Goal: Task Accomplishment & Management: Complete application form

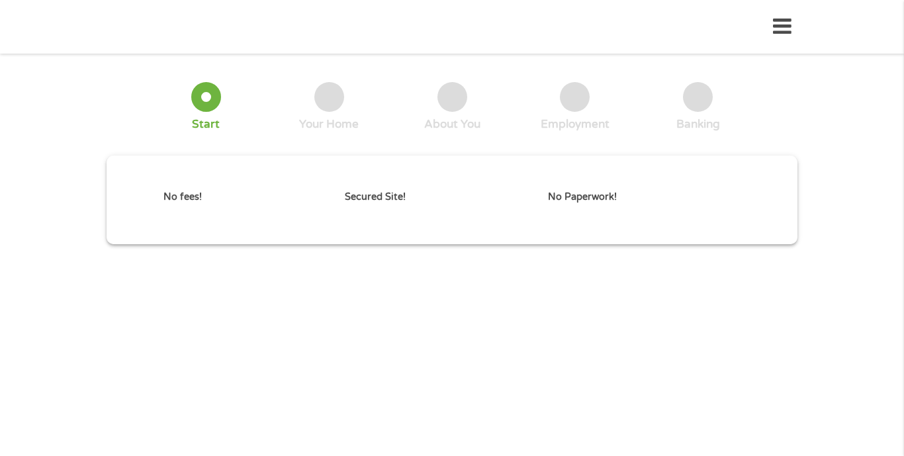
type input "CjwKCAjw6P3GBhBVEiwAJPjmLiEiOHoniNOqoUN3V1yBIcL5OVnZaqrBv--ZMNYnVebDMNZ3bjanlxo…"
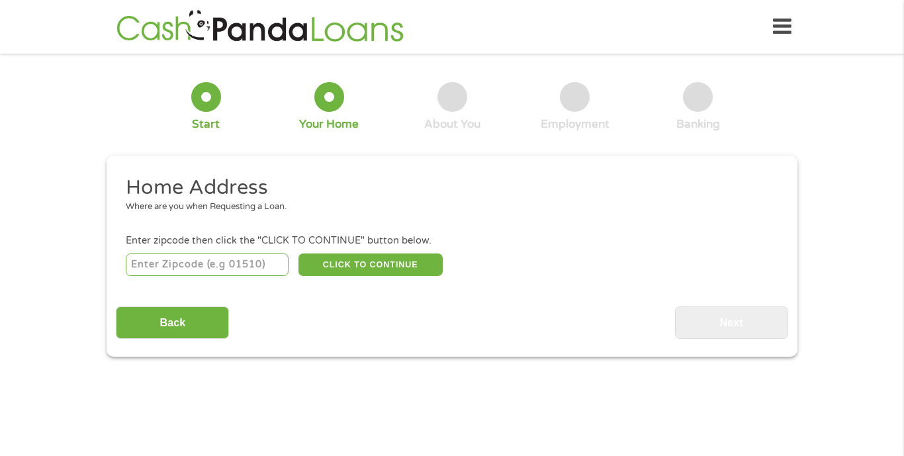
scroll to position [4, 0]
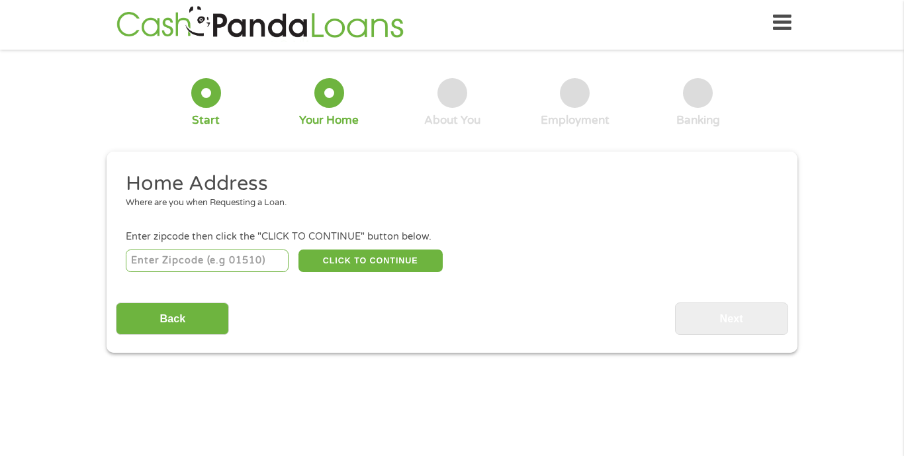
drag, startPoint x: 229, startPoint y: 271, endPoint x: 241, endPoint y: 260, distance: 16.4
click at [230, 270] on input "number" at bounding box center [207, 260] width 163 height 22
click at [436, 255] on button "CLICK TO CONTINUE" at bounding box center [370, 260] width 144 height 22
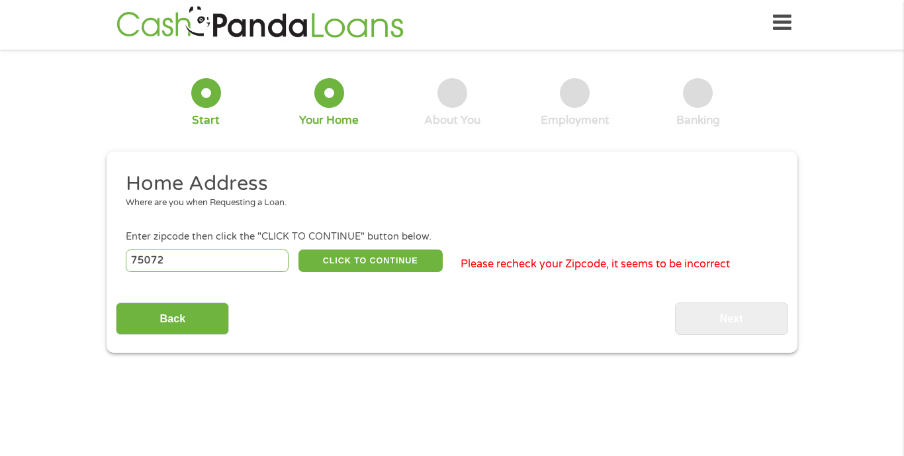
click at [444, 263] on div "75072 CLICK TO CONTINUE Please recheck your Zipcode, it seems to be incorrect" at bounding box center [452, 260] width 652 height 27
click at [219, 272] on input "75072" at bounding box center [207, 260] width 163 height 22
click at [197, 265] on input "75072" at bounding box center [207, 260] width 163 height 22
type input "75071"
click at [359, 264] on button "CLICK TO CONTINUE" at bounding box center [370, 260] width 144 height 22
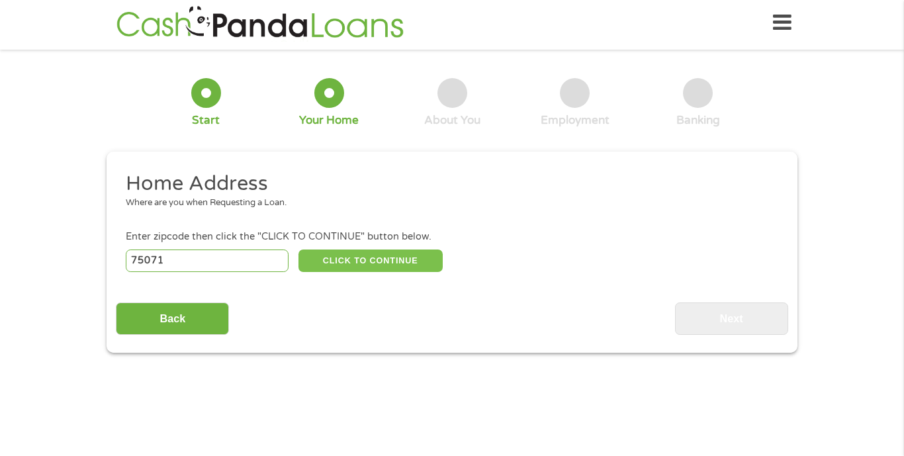
type input "75071"
type input "[PERSON_NAME]"
select select "[US_STATE]"
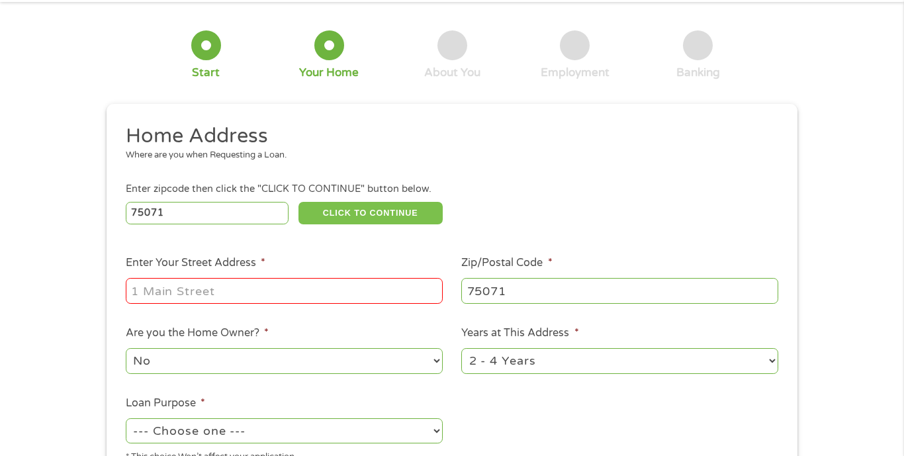
scroll to position [55, 0]
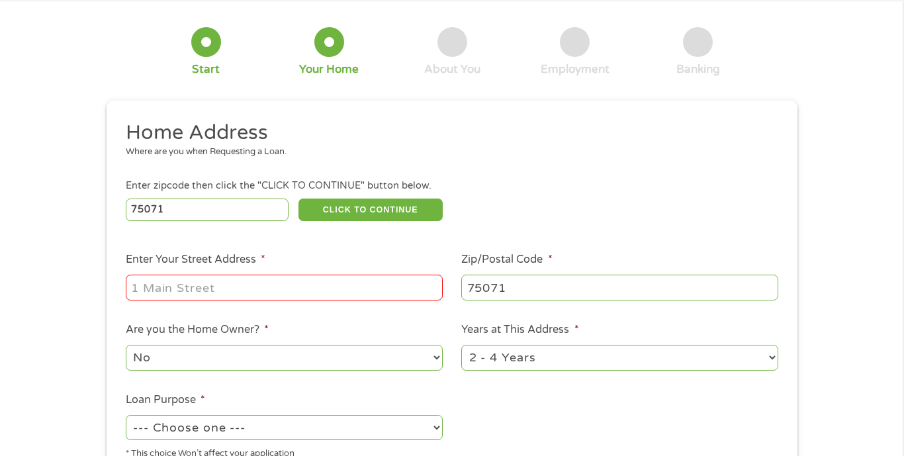
click at [269, 290] on input "Enter Your Street Address *" at bounding box center [284, 287] width 317 height 25
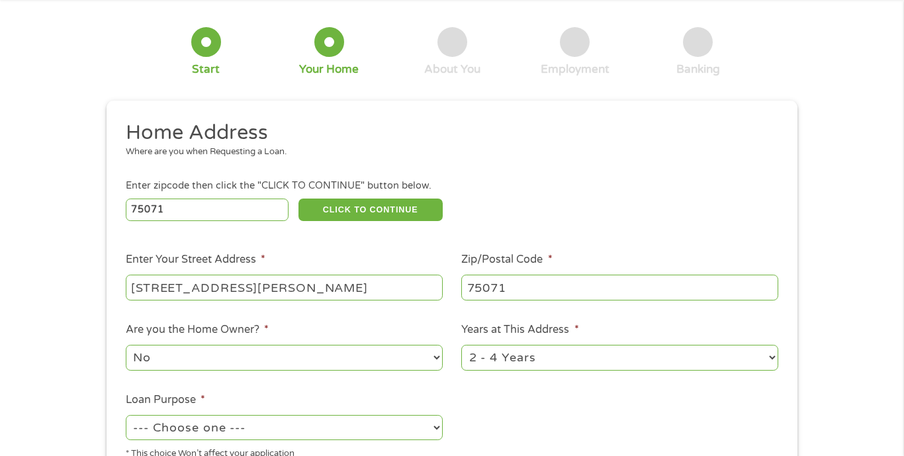
drag, startPoint x: 371, startPoint y: 296, endPoint x: 296, endPoint y: 285, distance: 76.4
click at [296, 285] on input "[STREET_ADDRESS][PERSON_NAME]" at bounding box center [284, 287] width 317 height 25
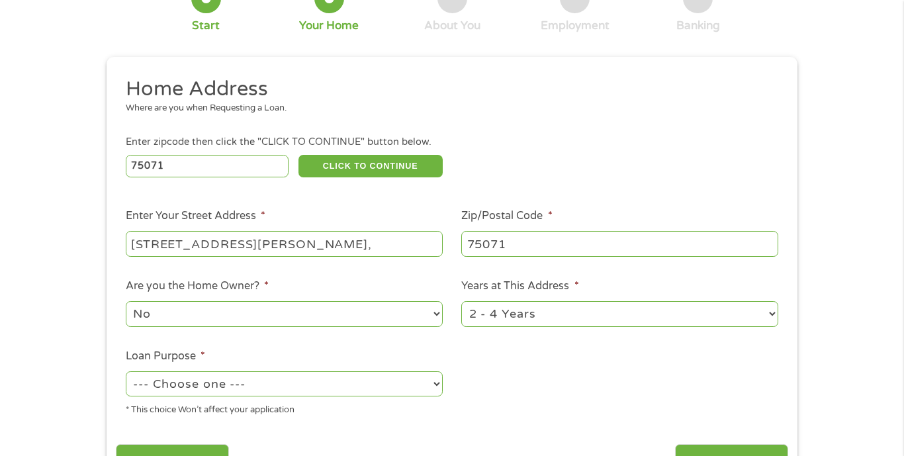
scroll to position [99, 0]
type input "[STREET_ADDRESS][PERSON_NAME],"
click at [278, 392] on select "--- Choose one --- Pay Bills Debt Consolidation Home Improvement Major Purchase…" at bounding box center [284, 383] width 317 height 25
select select "paybills"
click at [126, 374] on select "--- Choose one --- Pay Bills Debt Consolidation Home Improvement Major Purchase…" at bounding box center [284, 383] width 317 height 25
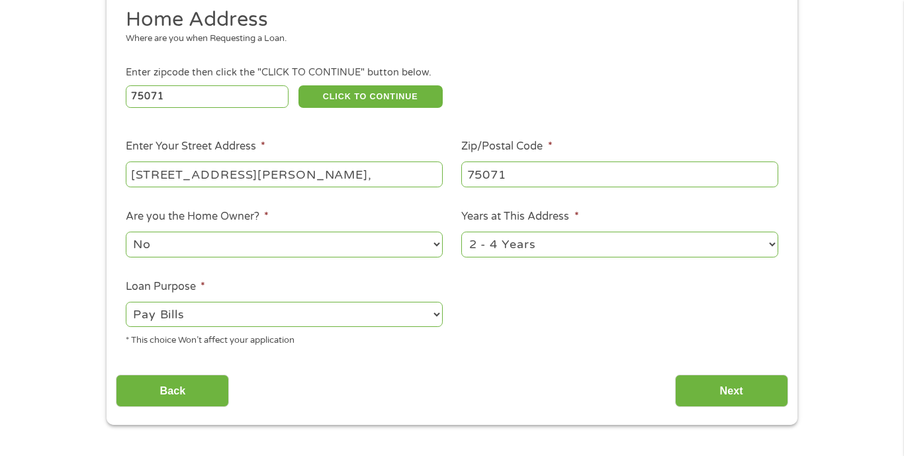
scroll to position [188, 0]
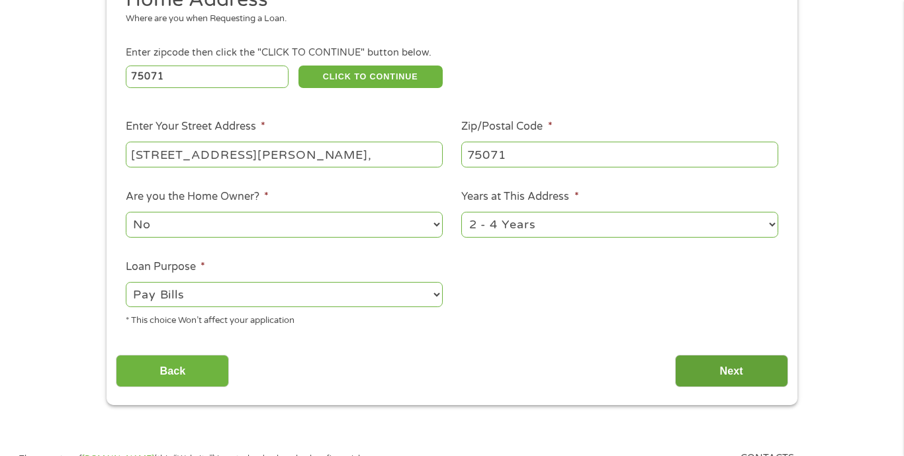
click at [760, 377] on input "Next" at bounding box center [731, 371] width 113 height 32
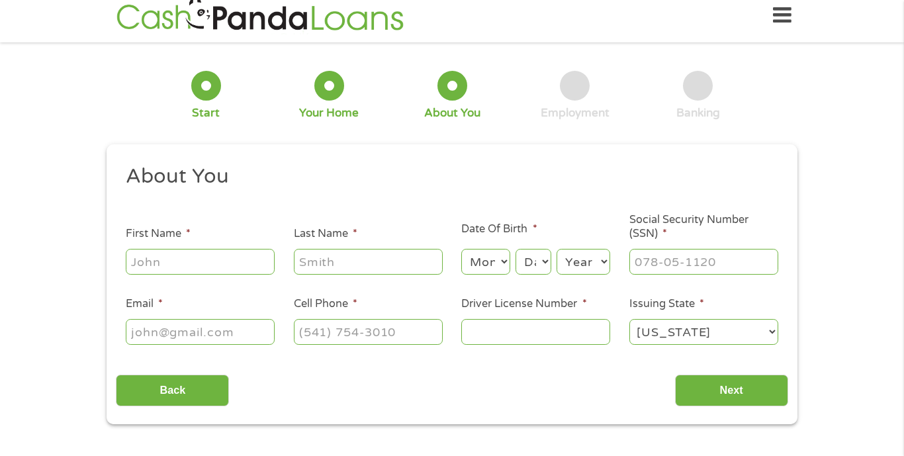
scroll to position [0, 0]
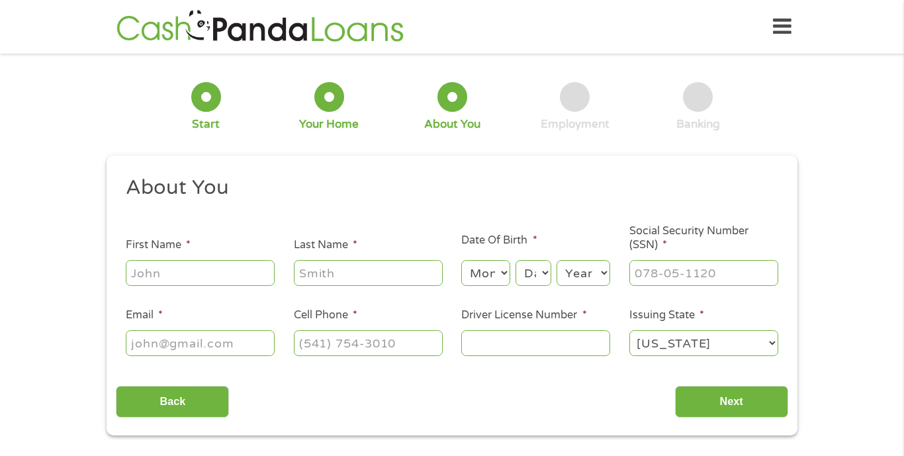
drag, startPoint x: 173, startPoint y: 263, endPoint x: 264, endPoint y: 290, distance: 95.3
click at [173, 263] on input "First Name *" at bounding box center [200, 272] width 149 height 25
type input "Alita"
type input "[PERSON_NAME]"
type input "[EMAIL_ADDRESS][DOMAIN_NAME]"
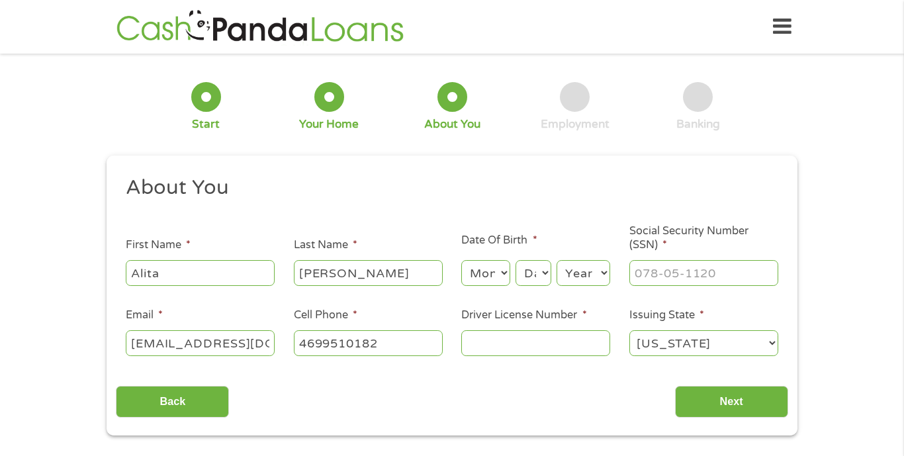
type input "[PHONE_NUMBER]"
click at [496, 345] on input "Driver License Number *" at bounding box center [535, 342] width 149 height 25
type input "43095868"
click at [481, 277] on select "Month 1 2 3 4 5 6 7 8 9 10 11 12" at bounding box center [485, 272] width 48 height 25
click at [461, 260] on select "Month 1 2 3 4 5 6 7 8 9 10 11 12" at bounding box center [485, 272] width 48 height 25
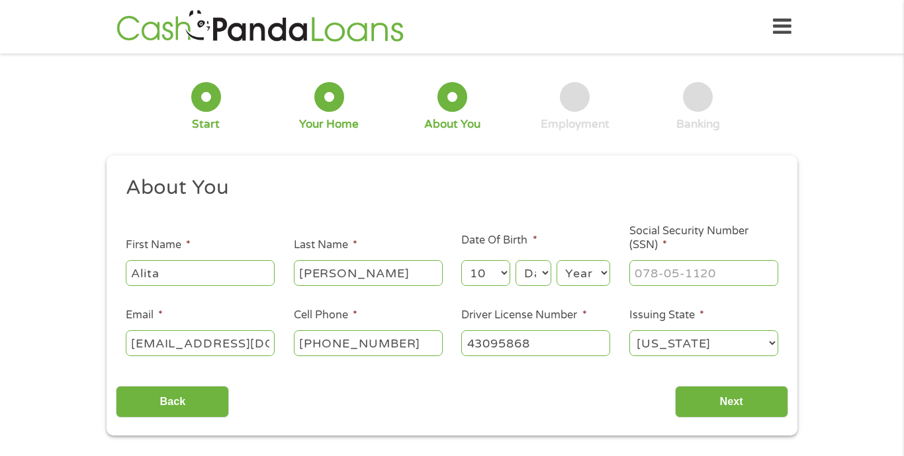
click at [489, 274] on select "Month 1 2 3 4 5 6 7 8 9 10 11 12" at bounding box center [485, 272] width 48 height 25
select select "2"
click at [461, 260] on select "Month 1 2 3 4 5 6 7 8 9 10 11 12" at bounding box center [485, 272] width 48 height 25
click at [541, 270] on select "Day 1 2 3 4 5 6 7 8 9 10 11 12 13 14 15 16 17 18 19 20 21 22 23 24 25 26 27 28 …" at bounding box center [533, 272] width 36 height 25
select select "1"
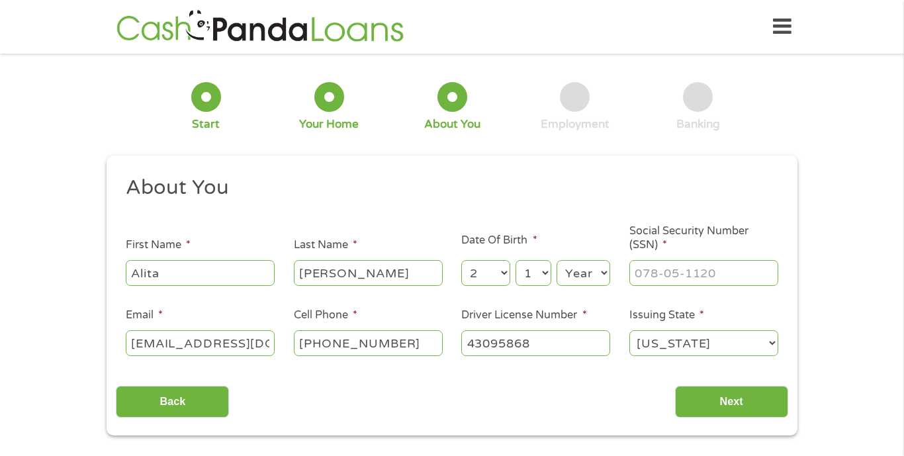
click at [515, 260] on select "Day 1 2 3 4 5 6 7 8 9 10 11 12 13 14 15 16 17 18 19 20 21 22 23 24 25 26 27 28 …" at bounding box center [533, 272] width 36 height 25
click at [594, 281] on select "Year [DATE] 2006 2005 2004 2003 2002 2001 2000 1999 1998 1997 1996 1995 1994 19…" at bounding box center [583, 272] width 54 height 25
select select "1993"
click at [556, 260] on select "Year [DATE] 2006 2005 2004 2003 2002 2001 2000 1999 1998 1997 1996 1995 1994 19…" at bounding box center [583, 272] width 54 height 25
click at [689, 269] on input "___-__-____" at bounding box center [703, 272] width 149 height 25
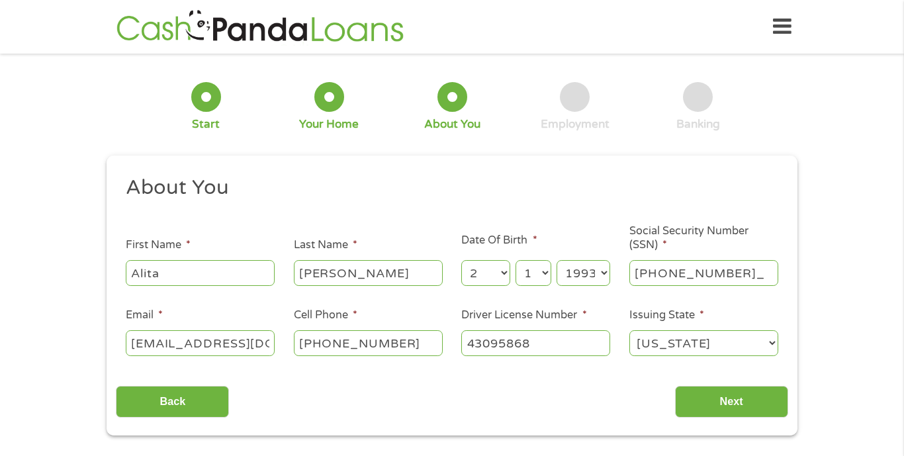
type input "622-80-5663"
click at [697, 408] on input "Next" at bounding box center [731, 402] width 113 height 32
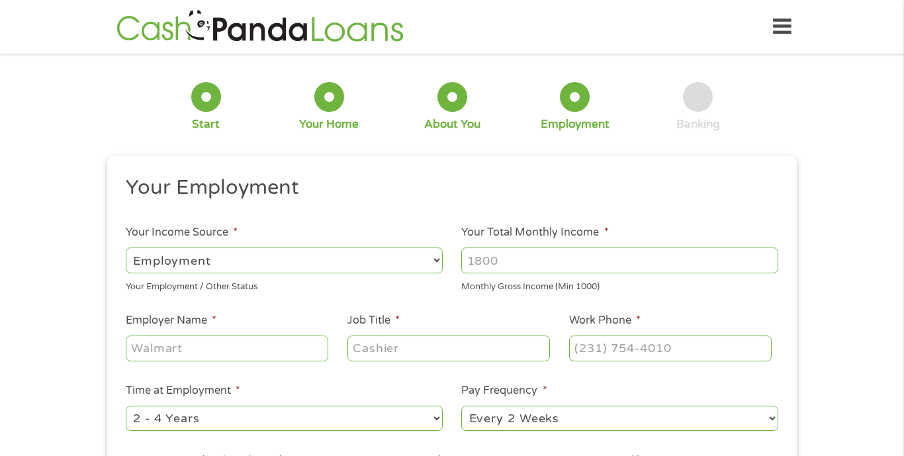
scroll to position [4, 0]
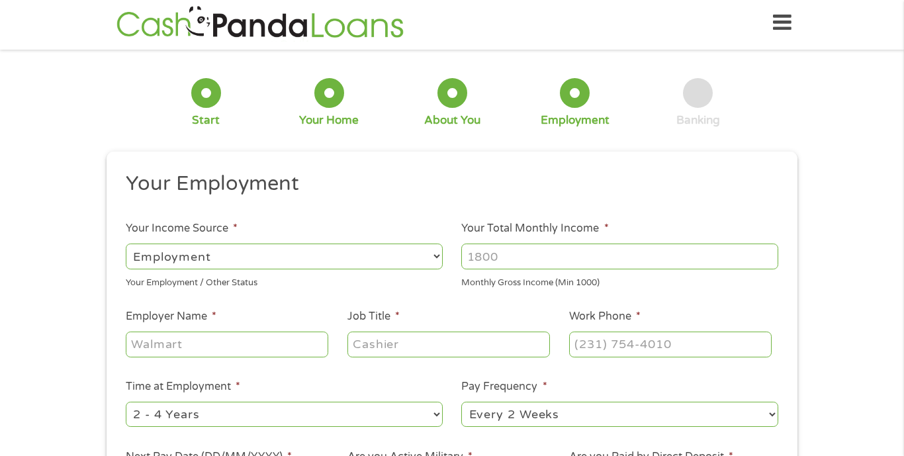
click at [415, 250] on select "--- Choose one --- Employment [DEMOGRAPHIC_DATA] Benefits" at bounding box center [284, 256] width 317 height 25
click at [126, 244] on select "--- Choose one --- Employment [DEMOGRAPHIC_DATA] Benefits" at bounding box center [284, 256] width 317 height 25
click at [365, 259] on select "--- Choose one --- Employment [DEMOGRAPHIC_DATA] Benefits" at bounding box center [284, 256] width 317 height 25
click at [543, 250] on input "Your Total Monthly Income *" at bounding box center [619, 256] width 317 height 25
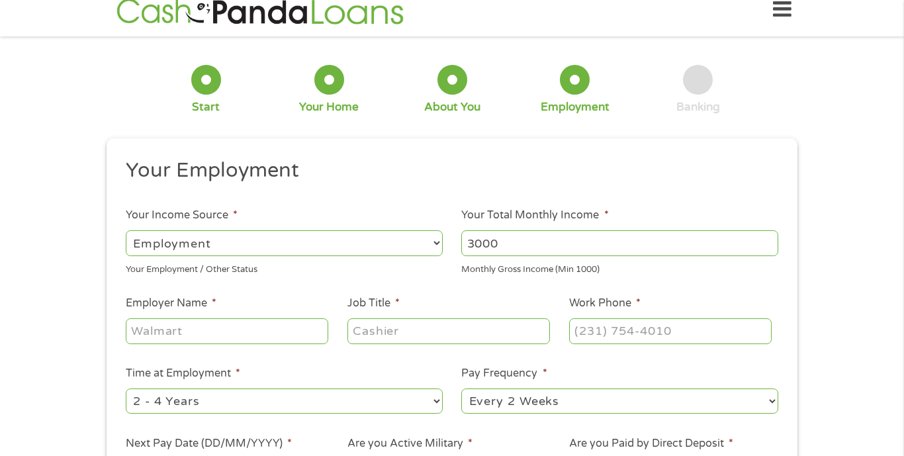
scroll to position [19, 0]
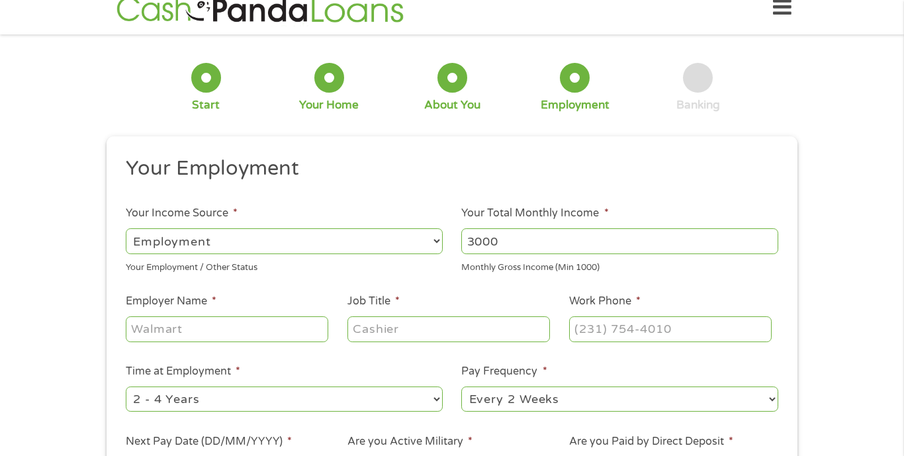
type input "3000"
click at [276, 324] on input "Employer Name *" at bounding box center [227, 328] width 202 height 25
type input "humana"
type input "enrollment specialist"
type input "[PHONE_NUMBER]"
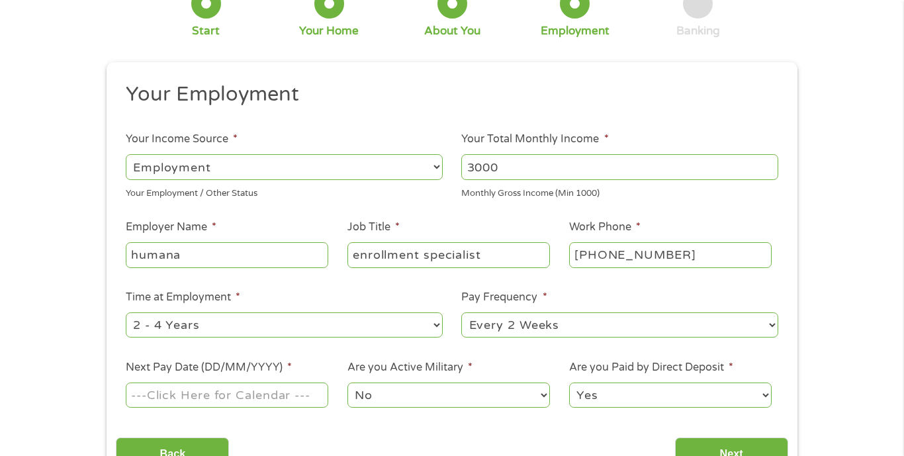
scroll to position [106, 0]
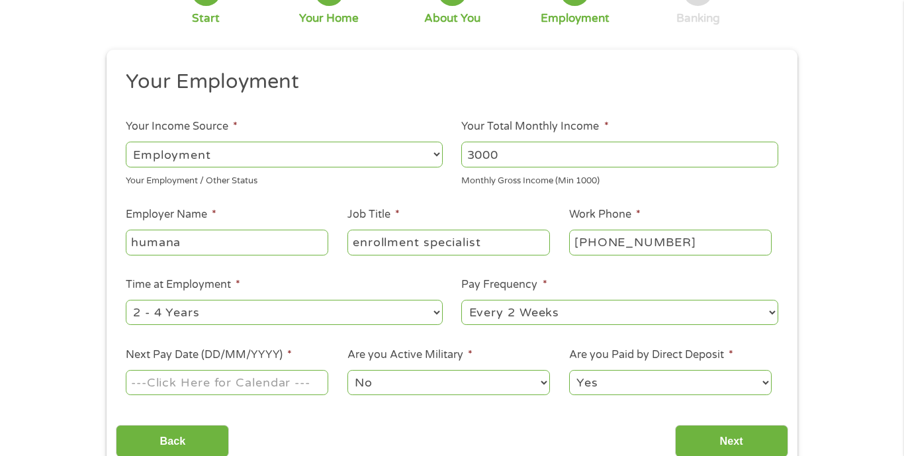
click at [428, 314] on select "--- Choose one --- 1 Year or less 1 - 2 Years 2 - 4 Years Over 4 Years" at bounding box center [284, 312] width 317 height 25
select select "12months"
click at [126, 302] on select "--- Choose one --- 1 Year or less 1 - 2 Years 2 - 4 Years Over 4 Years" at bounding box center [284, 312] width 317 height 25
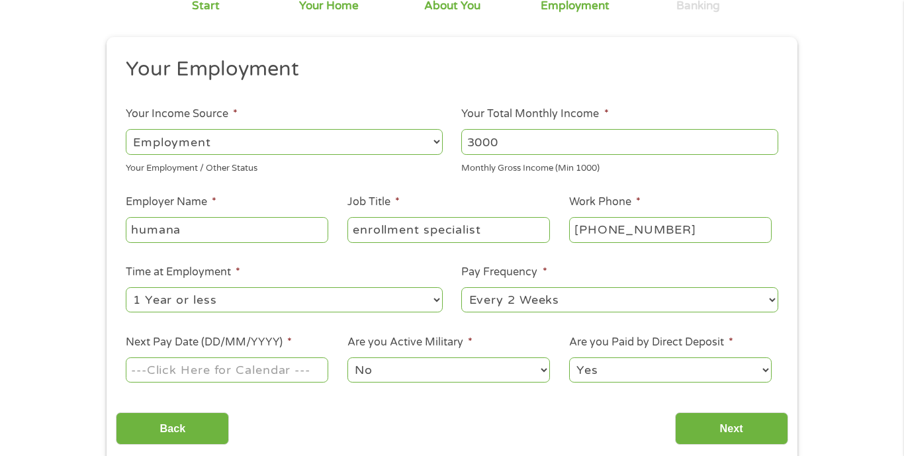
scroll to position [123, 0]
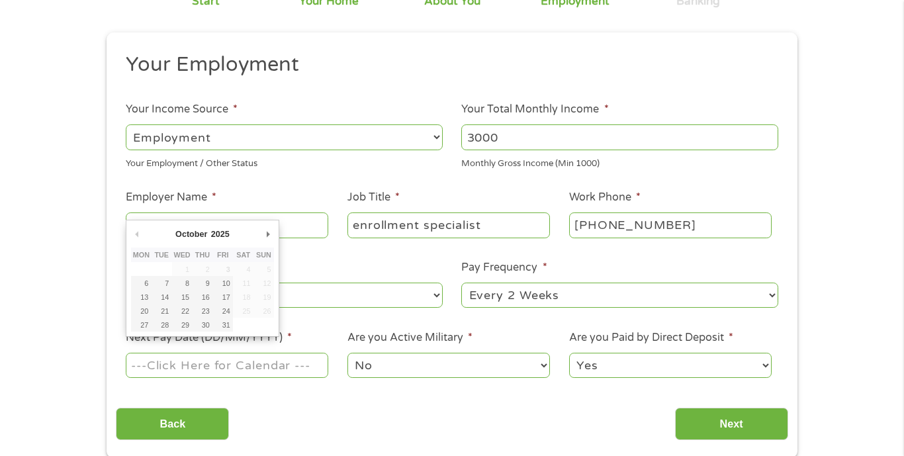
click at [312, 368] on input "Next Pay Date (DD/MM/YYYY) *" at bounding box center [227, 365] width 202 height 25
type input "[DATE]"
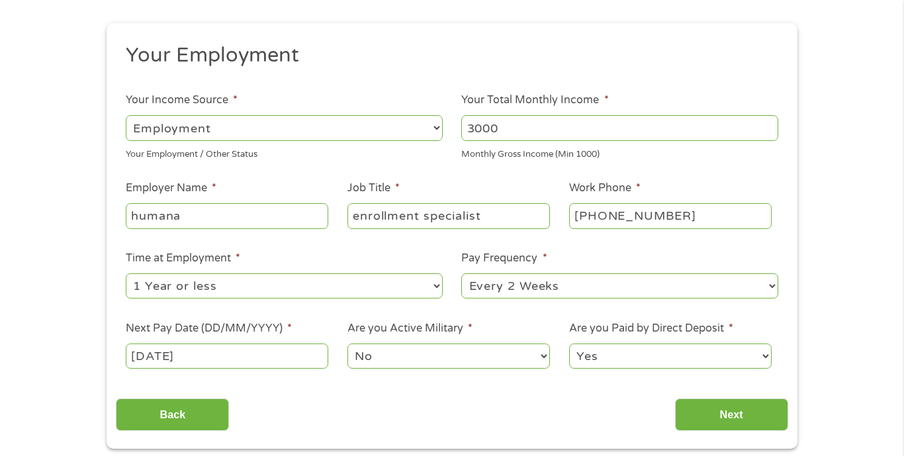
scroll to position [148, 0]
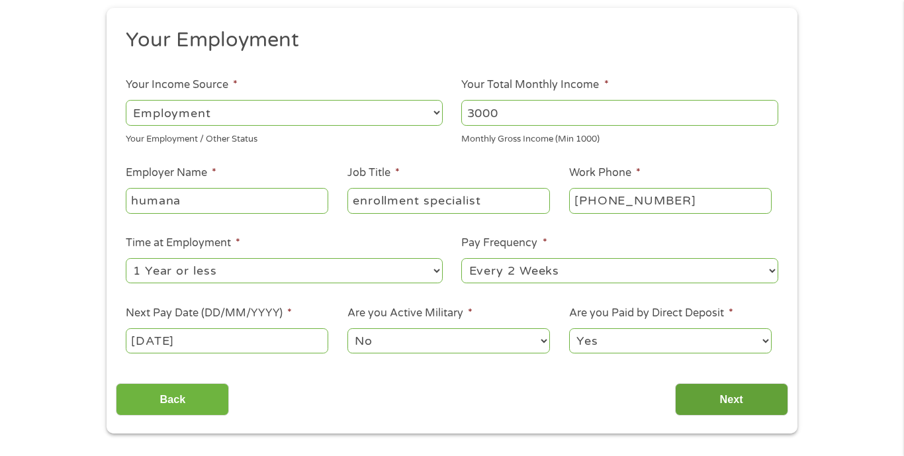
click at [752, 409] on input "Next" at bounding box center [731, 399] width 113 height 32
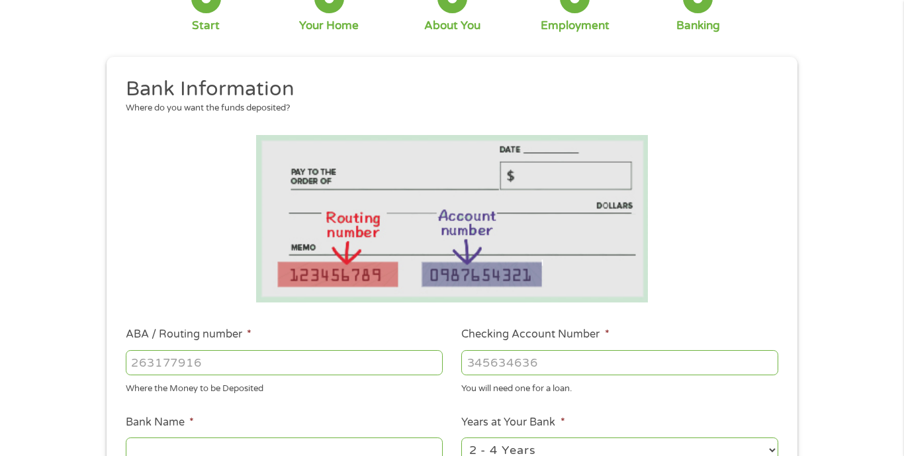
scroll to position [101, 0]
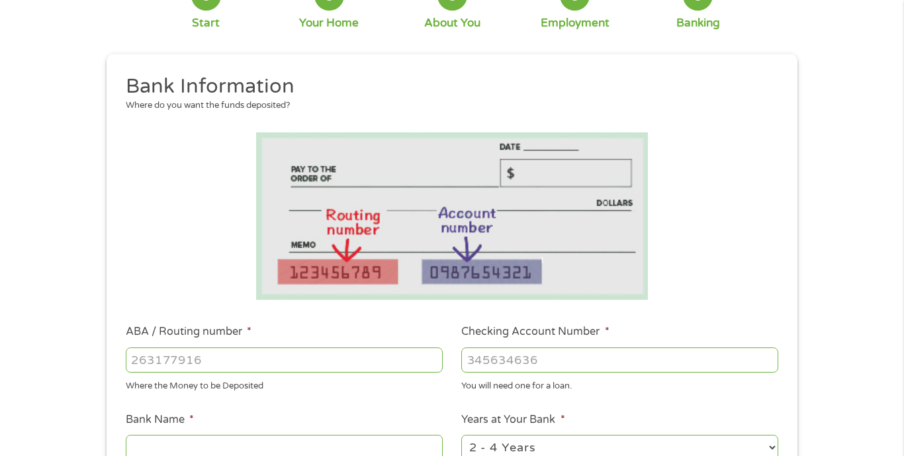
click at [249, 359] on input "ABA / Routing number *" at bounding box center [284, 359] width 317 height 25
type input "111906271"
type input "FIRST NATIONAL BANK [US_STATE]"
type input "111906271"
click at [536, 357] on input "Checking Account Number *" at bounding box center [619, 359] width 317 height 25
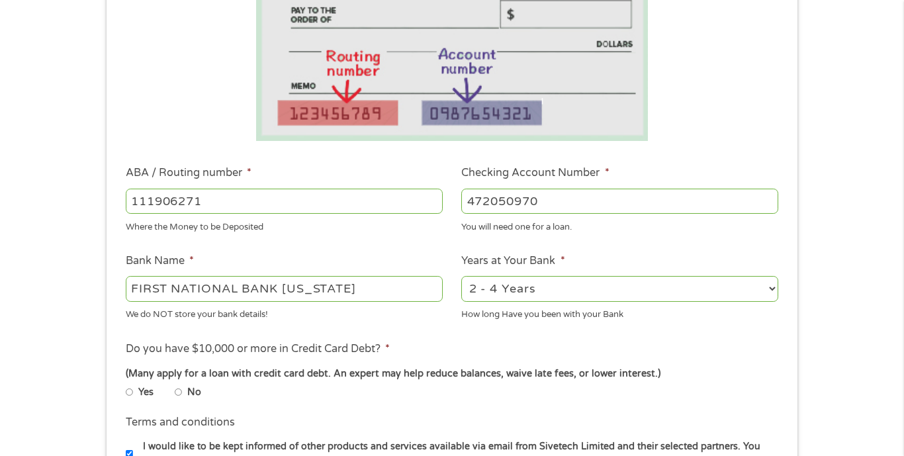
scroll to position [273, 0]
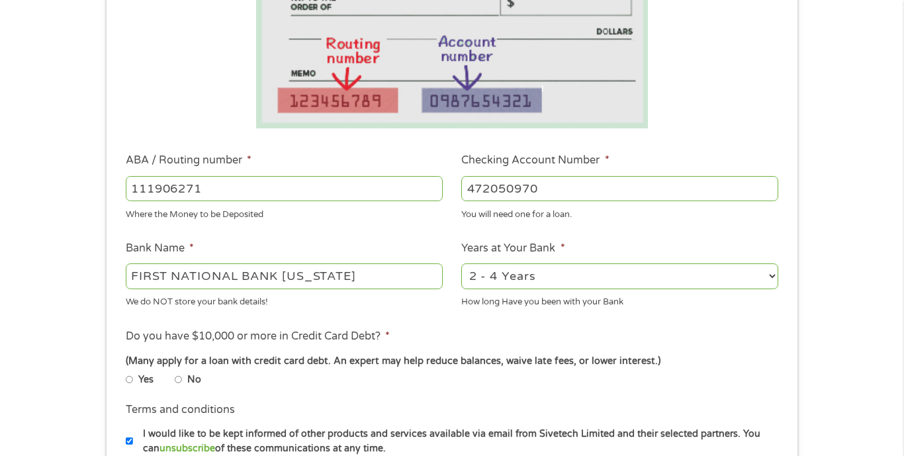
type input "472050970"
click at [497, 282] on select "2 - 4 Years 6 - 12 Months 1 - 2 Years Over 4 Years" at bounding box center [619, 275] width 317 height 25
select select "60months"
click at [461, 264] on select "2 - 4 Years 6 - 12 Months 1 - 2 Years Over 4 Years" at bounding box center [619, 275] width 317 height 25
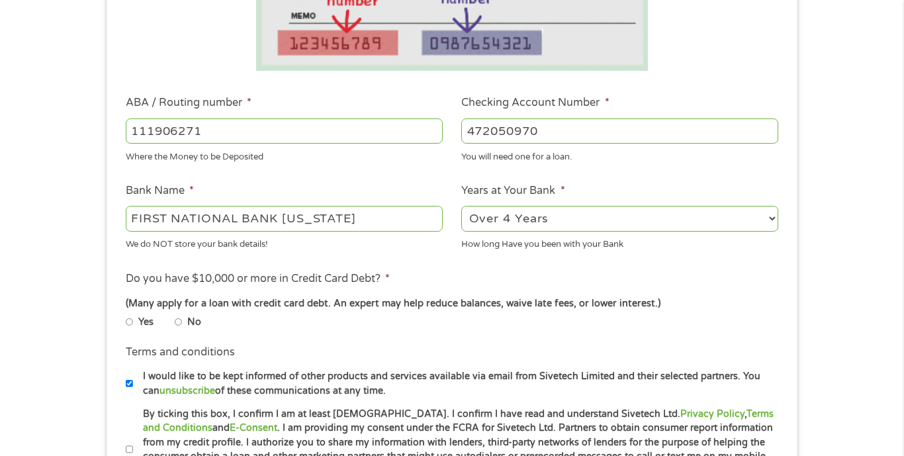
scroll to position [335, 0]
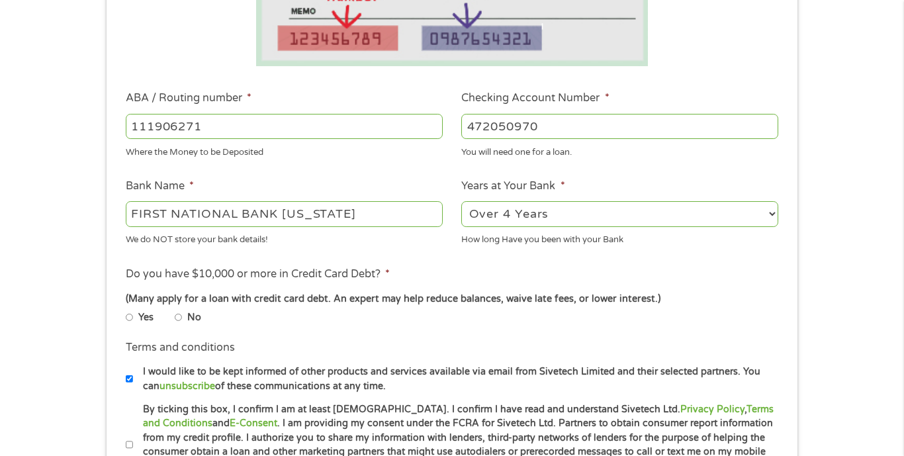
click at [177, 320] on input "No" at bounding box center [179, 318] width 8 height 8
radio input "true"
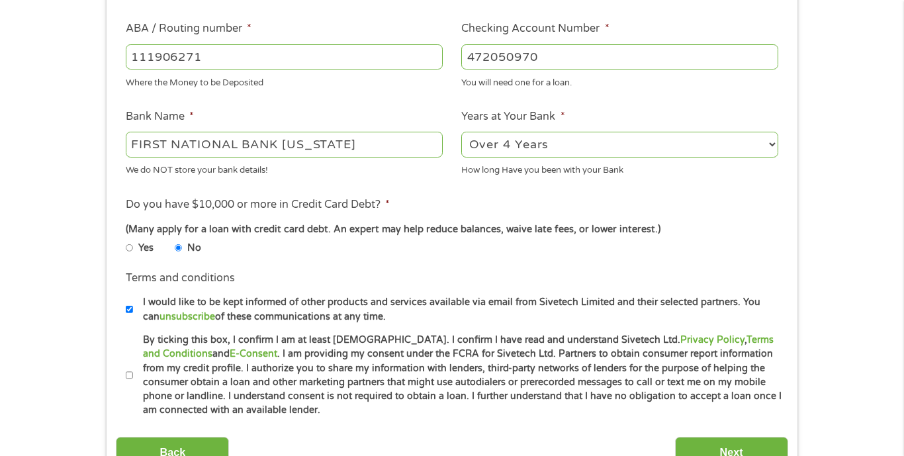
scroll to position [423, 0]
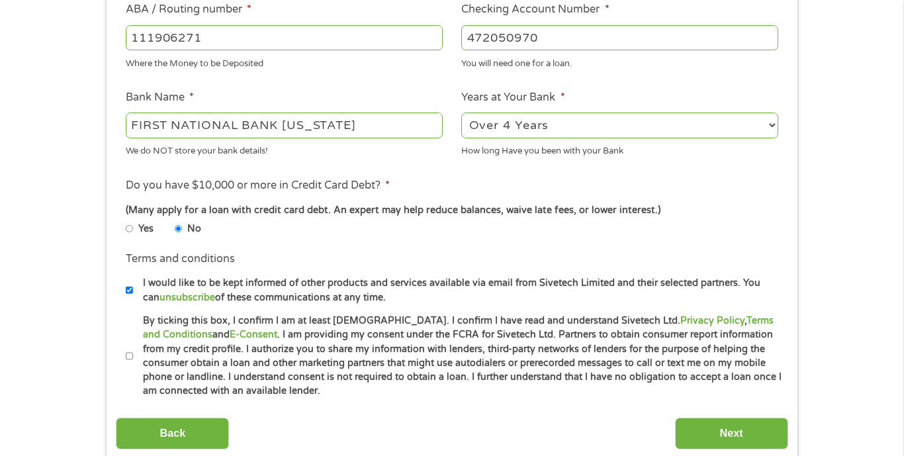
click at [126, 362] on li "By ticking this box, I confirm I am at least [DEMOGRAPHIC_DATA]. I confirm I ha…" at bounding box center [457, 356] width 662 height 85
click at [130, 359] on input "By ticking this box, I confirm I am at least [DEMOGRAPHIC_DATA]. I confirm I ha…" at bounding box center [130, 356] width 8 height 8
checkbox input "true"
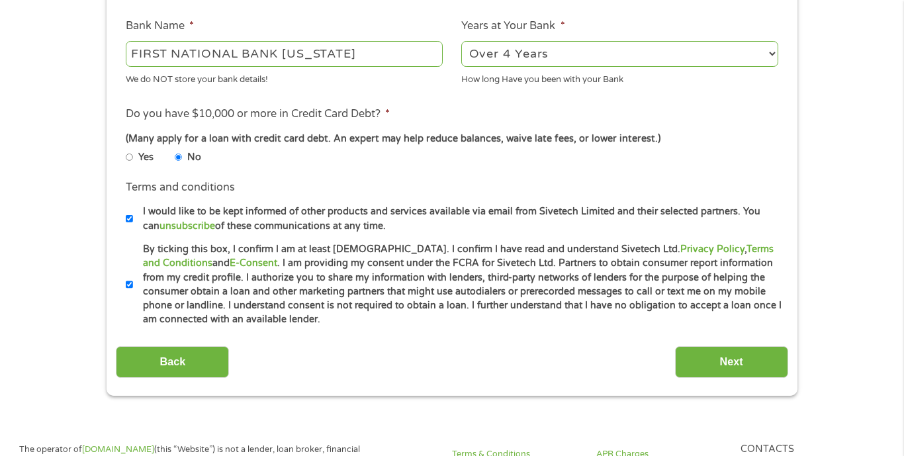
scroll to position [509, 0]
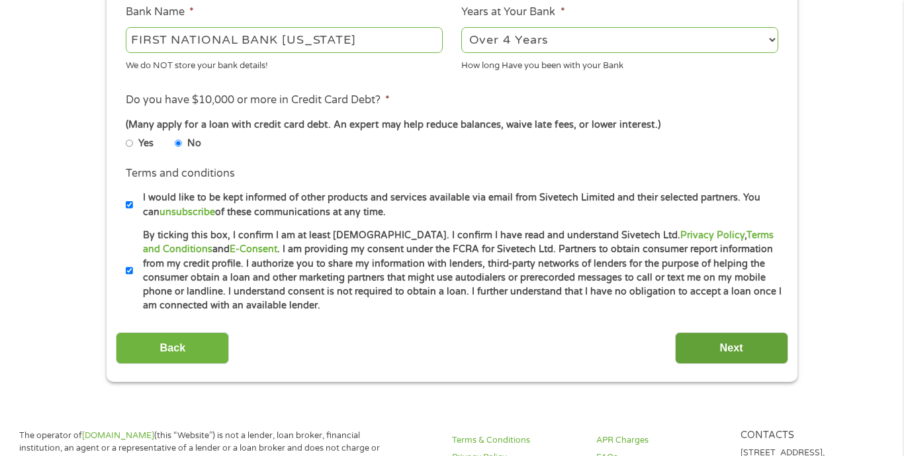
click at [735, 348] on input "Next" at bounding box center [731, 348] width 113 height 32
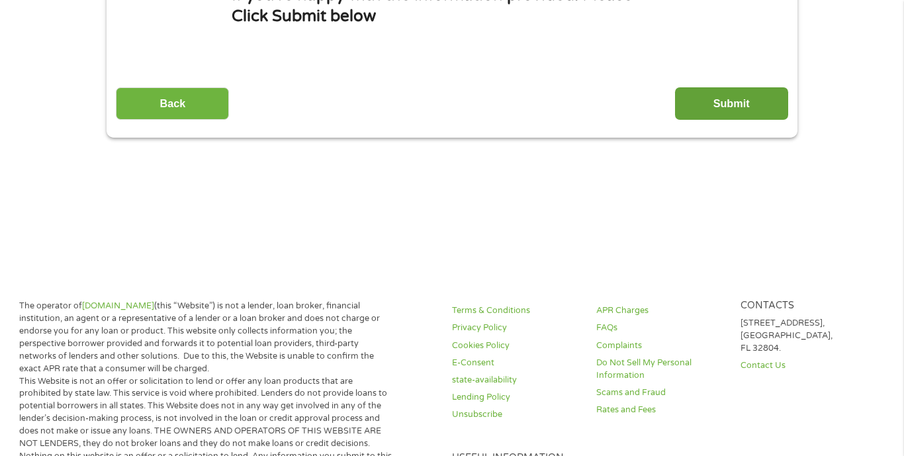
scroll to position [214, 0]
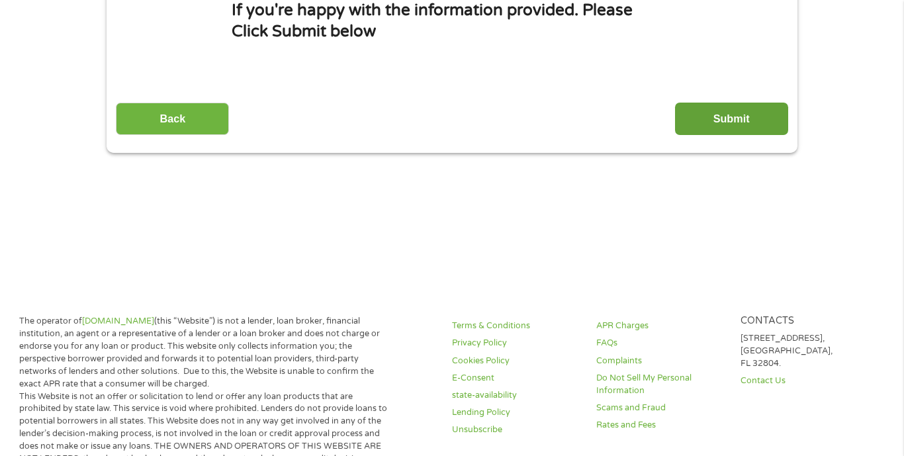
click at [748, 120] on input "Submit" at bounding box center [731, 119] width 113 height 32
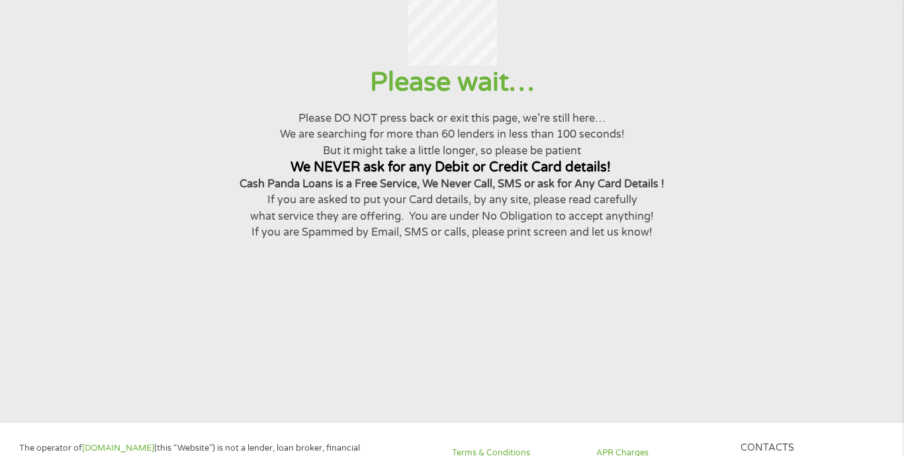
scroll to position [0, 0]
